Goal: Transaction & Acquisition: Purchase product/service

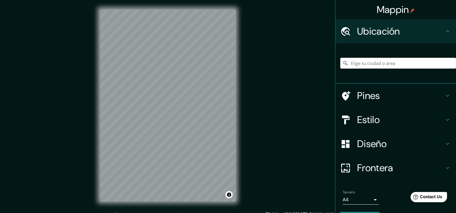
click at [377, 65] on input "Elige tu ciudad o área" at bounding box center [398, 63] width 116 height 11
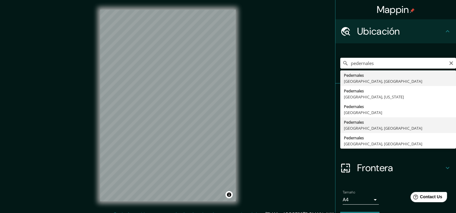
type input "[GEOGRAPHIC_DATA], [GEOGRAPHIC_DATA], [GEOGRAPHIC_DATA]"
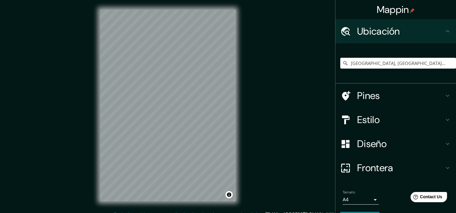
scroll to position [8, 0]
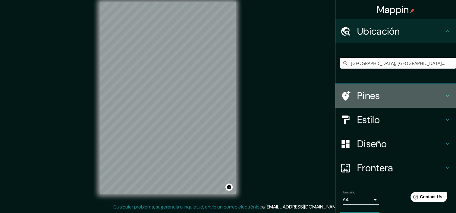
click at [444, 97] on icon at bounding box center [447, 95] width 7 height 7
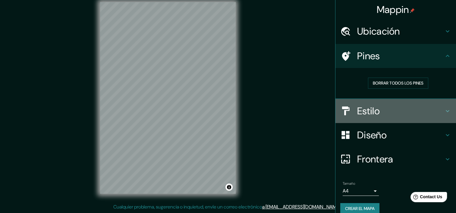
click at [438, 111] on h4 "Estilo" at bounding box center [400, 111] width 87 height 12
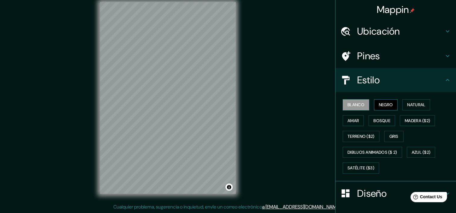
click at [388, 106] on font "Negro" at bounding box center [386, 105] width 14 height 8
click at [411, 105] on font "Natural" at bounding box center [416, 105] width 18 height 8
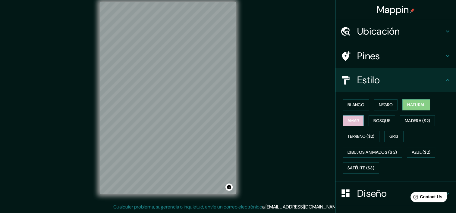
click at [347, 120] on font "Amar" at bounding box center [352, 121] width 11 height 8
click at [407, 104] on font "Natural" at bounding box center [416, 105] width 18 height 8
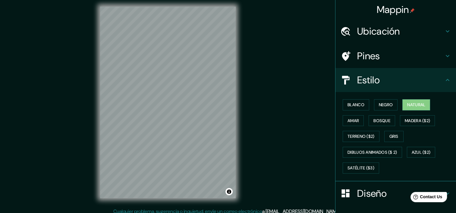
scroll to position [0, 0]
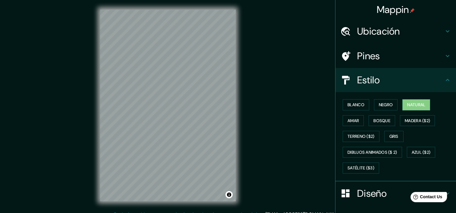
click at [432, 28] on h4 "Ubicación" at bounding box center [400, 31] width 87 height 12
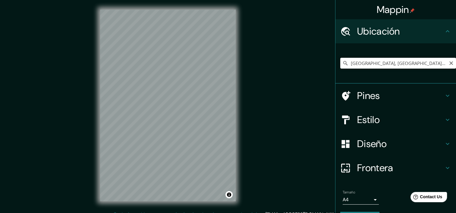
click at [414, 62] on input "[GEOGRAPHIC_DATA], [GEOGRAPHIC_DATA], [GEOGRAPHIC_DATA]" at bounding box center [398, 63] width 116 height 11
click at [409, 62] on input "[GEOGRAPHIC_DATA], [GEOGRAPHIC_DATA], [GEOGRAPHIC_DATA]" at bounding box center [398, 63] width 116 height 11
click at [435, 65] on input "[GEOGRAPHIC_DATA], [GEOGRAPHIC_DATA], [GEOGRAPHIC_DATA]" at bounding box center [398, 63] width 116 height 11
click at [419, 61] on input "[GEOGRAPHIC_DATA], [GEOGRAPHIC_DATA], [GEOGRAPHIC_DATA]" at bounding box center [398, 63] width 116 height 11
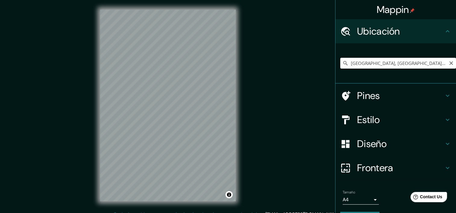
click at [426, 63] on input "[GEOGRAPHIC_DATA], [GEOGRAPHIC_DATA], [GEOGRAPHIC_DATA]" at bounding box center [398, 63] width 116 height 11
click at [448, 63] on icon "Claro" at bounding box center [450, 63] width 5 height 5
click at [423, 61] on input "Elige tu ciudad o área" at bounding box center [398, 63] width 116 height 11
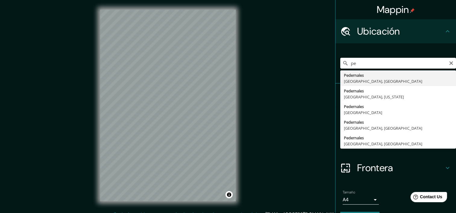
type input "p"
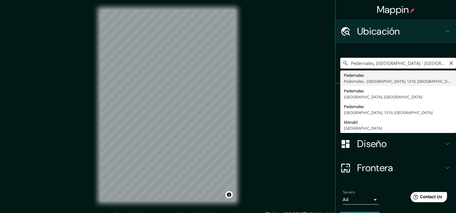
click at [416, 143] on h4 "Diseño" at bounding box center [400, 144] width 87 height 12
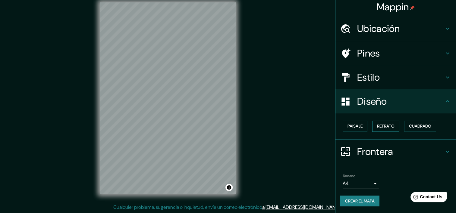
scroll to position [8, 0]
click at [354, 127] on font "Paisaje" at bounding box center [354, 127] width 15 height 8
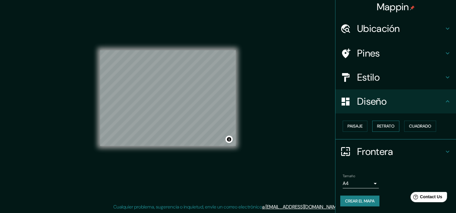
click at [381, 126] on font "Retrato" at bounding box center [385, 127] width 17 height 8
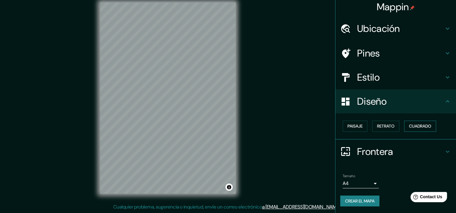
click at [418, 119] on div "Paisaje Retrato Cuadrado" at bounding box center [398, 126] width 116 height 16
click at [416, 123] on font "Cuadrado" at bounding box center [420, 127] width 22 height 8
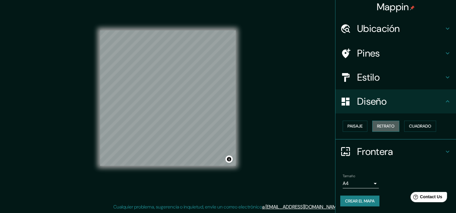
click at [384, 123] on font "Retrato" at bounding box center [385, 127] width 17 height 8
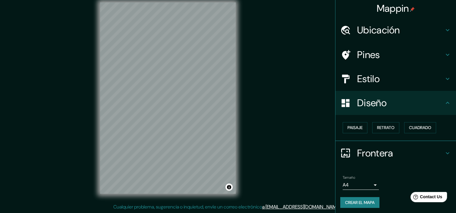
scroll to position [0, 0]
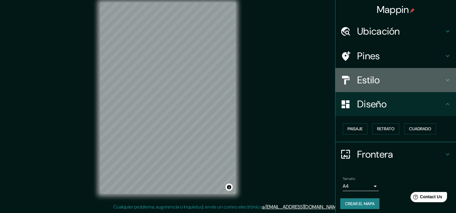
click at [444, 81] on icon at bounding box center [447, 79] width 7 height 7
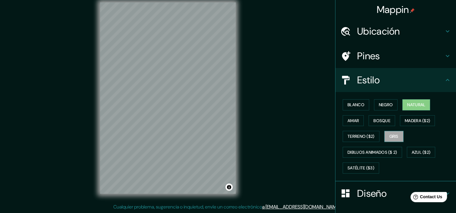
click at [395, 137] on font "Gris" at bounding box center [393, 137] width 9 height 8
click at [364, 134] on font "Terreno ($2)" at bounding box center [360, 137] width 27 height 8
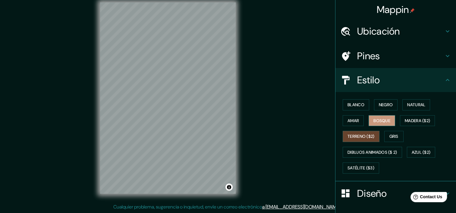
click at [384, 122] on font "Bosque" at bounding box center [381, 121] width 17 height 8
click at [416, 120] on font "Madera ($2)" at bounding box center [416, 121] width 25 height 8
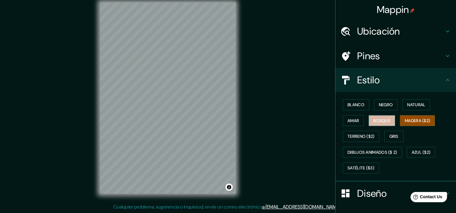
click at [376, 118] on font "Bosque" at bounding box center [381, 121] width 17 height 8
click at [351, 120] on font "Amar" at bounding box center [352, 121] width 11 height 8
click at [377, 120] on font "Bosque" at bounding box center [381, 121] width 17 height 8
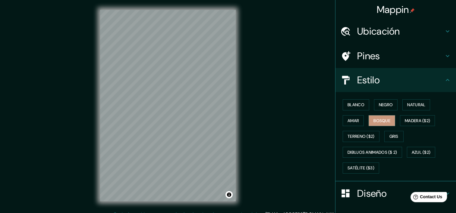
click at [429, 37] on div "Ubicación" at bounding box center [395, 31] width 120 height 24
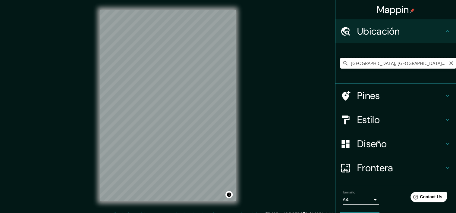
click at [427, 62] on input "[GEOGRAPHIC_DATA], [GEOGRAPHIC_DATA], 1310, [GEOGRAPHIC_DATA]" at bounding box center [398, 63] width 116 height 11
drag, startPoint x: 412, startPoint y: 68, endPoint x: 422, endPoint y: 65, distance: 10.2
click at [413, 68] on input "[GEOGRAPHIC_DATA], [GEOGRAPHIC_DATA], 1310, [GEOGRAPHIC_DATA]" at bounding box center [398, 63] width 116 height 11
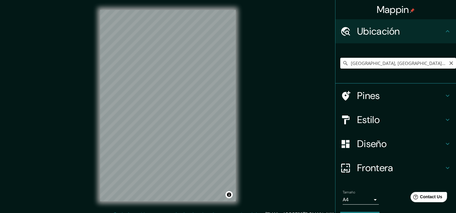
click at [422, 65] on input "[GEOGRAPHIC_DATA], [GEOGRAPHIC_DATA], 1310, [GEOGRAPHIC_DATA]" at bounding box center [398, 63] width 116 height 11
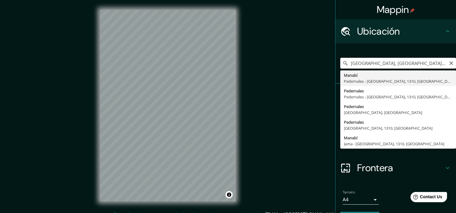
type input "Manabi, Pedernales - [GEOGRAPHIC_DATA], 1310, [GEOGRAPHIC_DATA]"
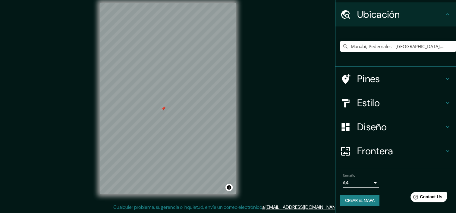
scroll to position [8, 0]
click at [350, 200] on font "Crear el mapa" at bounding box center [360, 201] width 30 height 8
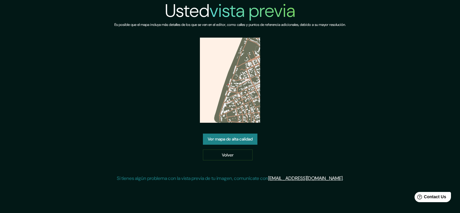
click at [239, 82] on img at bounding box center [230, 80] width 60 height 85
drag, startPoint x: 239, startPoint y: 82, endPoint x: 153, endPoint y: 112, distance: 90.9
click at [153, 112] on div "Usted vista previa Es posible que el mapa incluya más detalles de los que se ve…" at bounding box center [229, 93] width 231 height 187
click at [241, 140] on link "Ver mapa de alta calidad" at bounding box center [230, 139] width 55 height 11
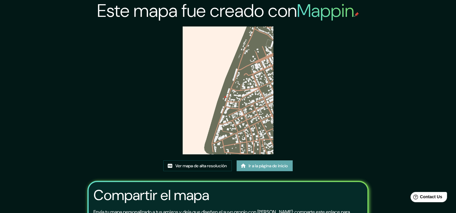
click at [251, 165] on font "Ir a la página de inicio" at bounding box center [267, 166] width 39 height 8
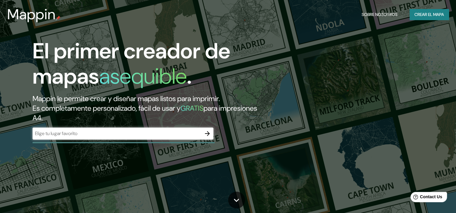
click at [405, 14] on div "Sobre nosotros Crear el mapa" at bounding box center [403, 14] width 89 height 11
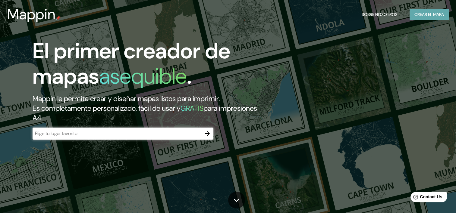
click at [415, 11] on font "Crear el mapa" at bounding box center [429, 15] width 30 height 8
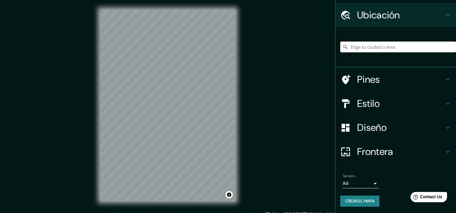
scroll to position [17, 0]
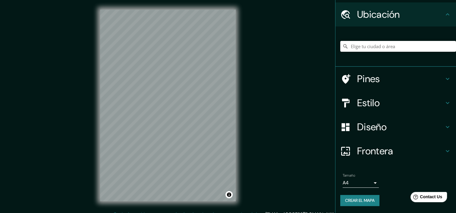
click at [306, 19] on div "Mappin Ubicación Pines Estilo Diseño Frontera Elige un borde. Sugerencia : pued…" at bounding box center [228, 110] width 456 height 221
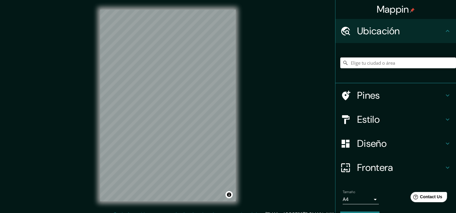
scroll to position [0, 0]
click at [390, 64] on input "Elige tu ciudad o área" at bounding box center [398, 63] width 116 height 11
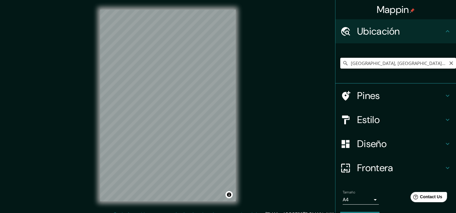
click at [388, 64] on input "[GEOGRAPHIC_DATA], [GEOGRAPHIC_DATA], [GEOGRAPHIC_DATA]" at bounding box center [398, 63] width 116 height 11
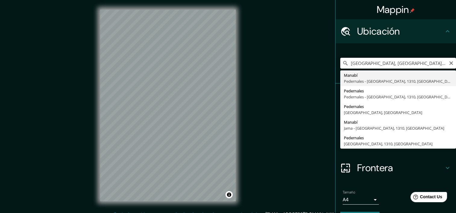
click at [432, 65] on input "[GEOGRAPHIC_DATA], [GEOGRAPHIC_DATA], 1310, [GEOGRAPHIC_DATA]" at bounding box center [398, 63] width 116 height 11
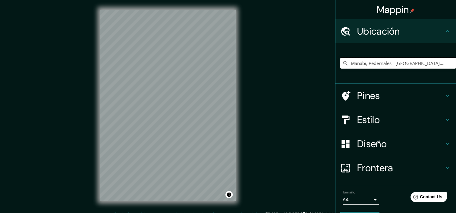
type input "Manabi, Pedernales - [GEOGRAPHIC_DATA], 1310, [GEOGRAPHIC_DATA]"
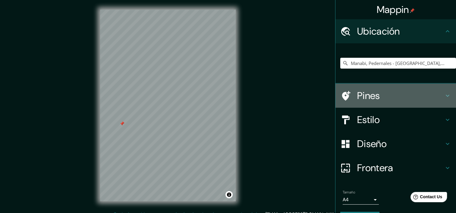
click at [444, 96] on icon at bounding box center [447, 95] width 7 height 7
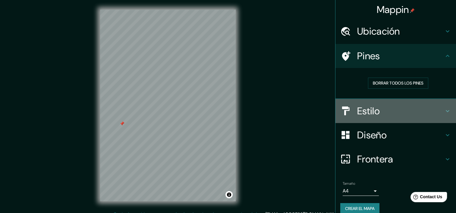
click at [438, 107] on h4 "Estilo" at bounding box center [400, 111] width 87 height 12
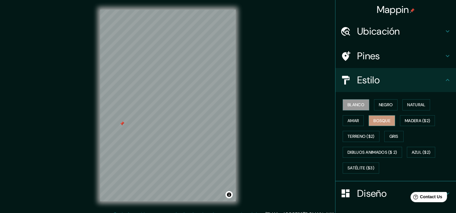
click at [383, 117] on font "Bosque" at bounding box center [381, 121] width 17 height 8
click at [418, 101] on font "Natural" at bounding box center [416, 105] width 18 height 8
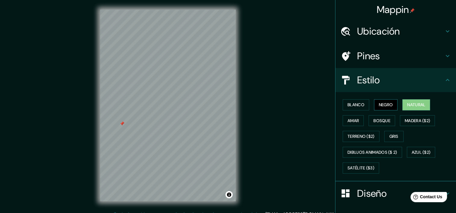
click at [379, 105] on font "Negro" at bounding box center [386, 105] width 14 height 8
click at [365, 102] on button "Blanco" at bounding box center [355, 104] width 27 height 11
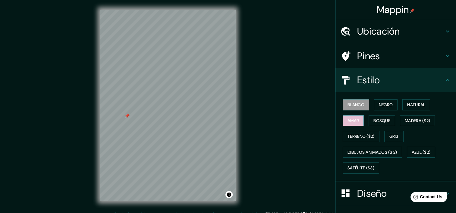
click at [354, 116] on button "Amar" at bounding box center [352, 120] width 21 height 11
click at [373, 118] on font "Bosque" at bounding box center [381, 121] width 17 height 8
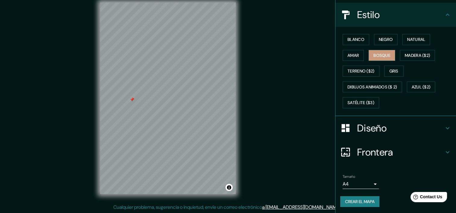
scroll to position [8, 0]
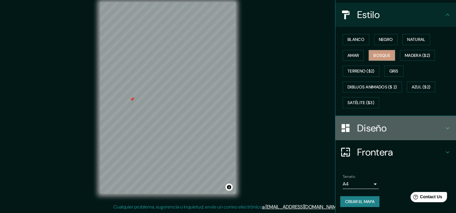
click at [399, 120] on div "Diseño" at bounding box center [395, 128] width 120 height 24
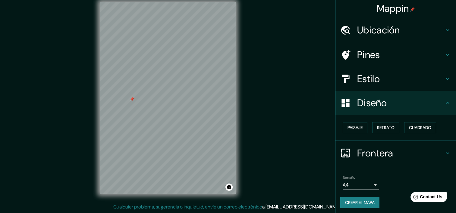
scroll to position [0, 0]
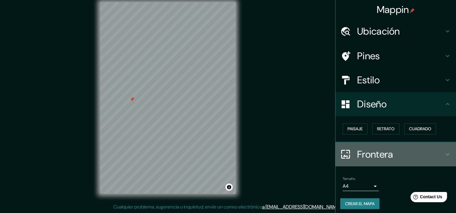
click at [431, 154] on h4 "Frontera" at bounding box center [400, 154] width 87 height 12
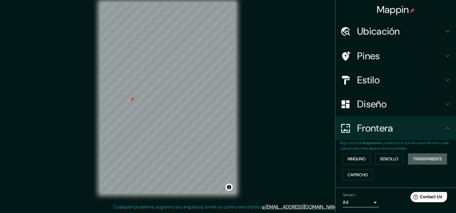
click at [413, 158] on font "Transparente" at bounding box center [427, 159] width 29 height 8
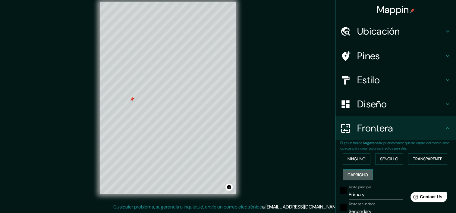
click at [358, 173] on font "Capricho" at bounding box center [357, 175] width 20 height 8
click at [380, 157] on font "Sencillo" at bounding box center [389, 159] width 18 height 8
click at [355, 155] on font "Ninguno" at bounding box center [356, 159] width 18 height 8
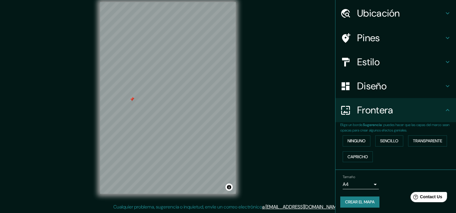
scroll to position [19, 0]
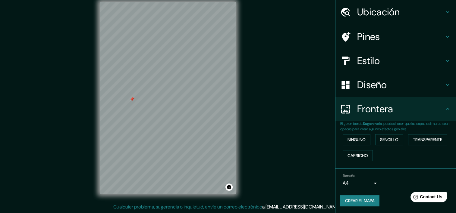
click at [364, 202] on font "Crear el mapa" at bounding box center [360, 201] width 30 height 8
click at [355, 200] on font "Crear el mapa" at bounding box center [360, 201] width 30 height 8
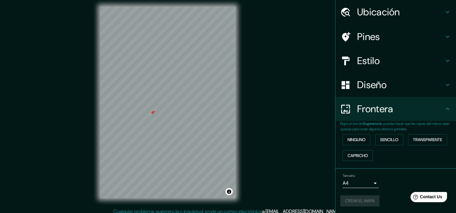
scroll to position [8, 0]
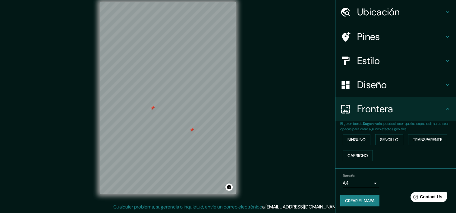
click at [192, 131] on div at bounding box center [191, 130] width 5 height 5
click at [444, 108] on icon at bounding box center [447, 108] width 7 height 7
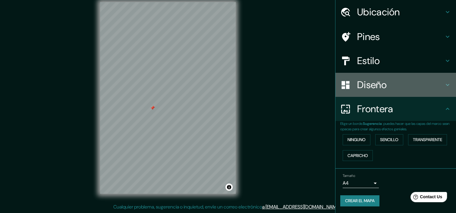
click at [429, 89] on h4 "Diseño" at bounding box center [400, 85] width 87 height 12
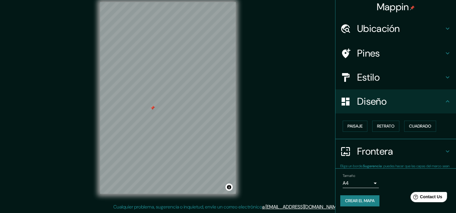
scroll to position [3, 0]
click at [443, 81] on div "Estilo" at bounding box center [395, 77] width 120 height 24
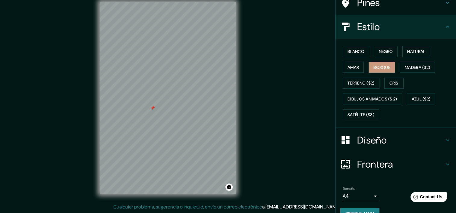
scroll to position [65, 0]
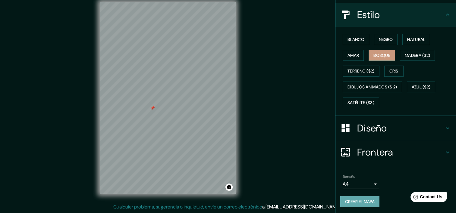
click at [354, 200] on font "Crear el mapa" at bounding box center [360, 202] width 30 height 8
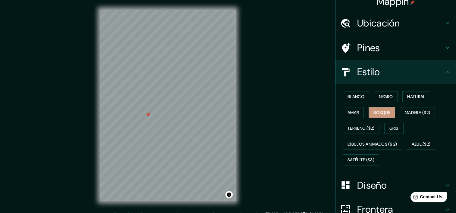
scroll to position [0, 0]
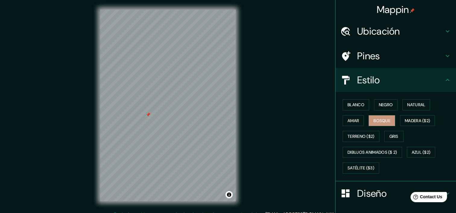
click at [434, 58] on h4 "Pines" at bounding box center [400, 56] width 87 height 12
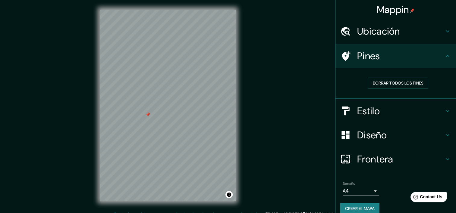
click at [444, 31] on icon at bounding box center [447, 31] width 7 height 7
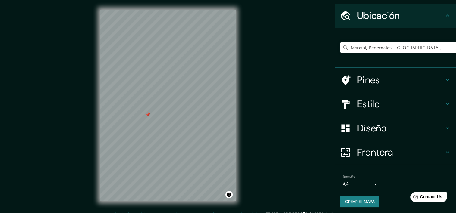
scroll to position [17, 0]
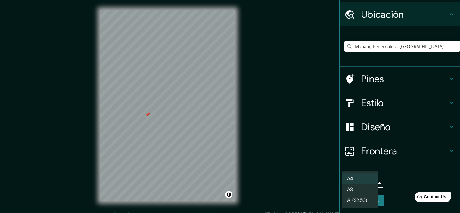
click at [371, 185] on body "Mappin Ubicación Manabi, [GEOGRAPHIC_DATA] - [GEOGRAPHIC_DATA], 1310, [GEOGRAPH…" at bounding box center [230, 106] width 460 height 213
click at [314, 189] on div at bounding box center [230, 106] width 460 height 213
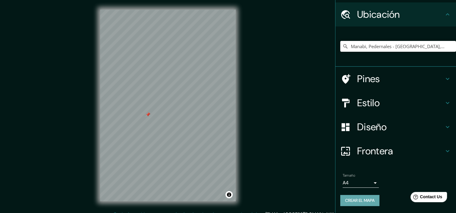
click at [354, 197] on font "Crear el mapa" at bounding box center [360, 201] width 30 height 8
click at [233, 195] on div at bounding box center [232, 196] width 5 height 5
click at [232, 195] on div at bounding box center [232, 196] width 5 height 5
click at [356, 198] on button "Crear el mapa" at bounding box center [359, 200] width 39 height 11
click at [356, 201] on div "Crear el mapa" at bounding box center [395, 200] width 111 height 11
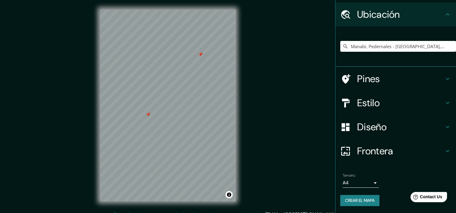
click at [198, 55] on div at bounding box center [200, 54] width 5 height 5
click at [354, 196] on button "Crear el mapa" at bounding box center [359, 200] width 39 height 11
click at [355, 204] on div "Crear el mapa" at bounding box center [395, 200] width 111 height 11
